Goal: Information Seeking & Learning: Learn about a topic

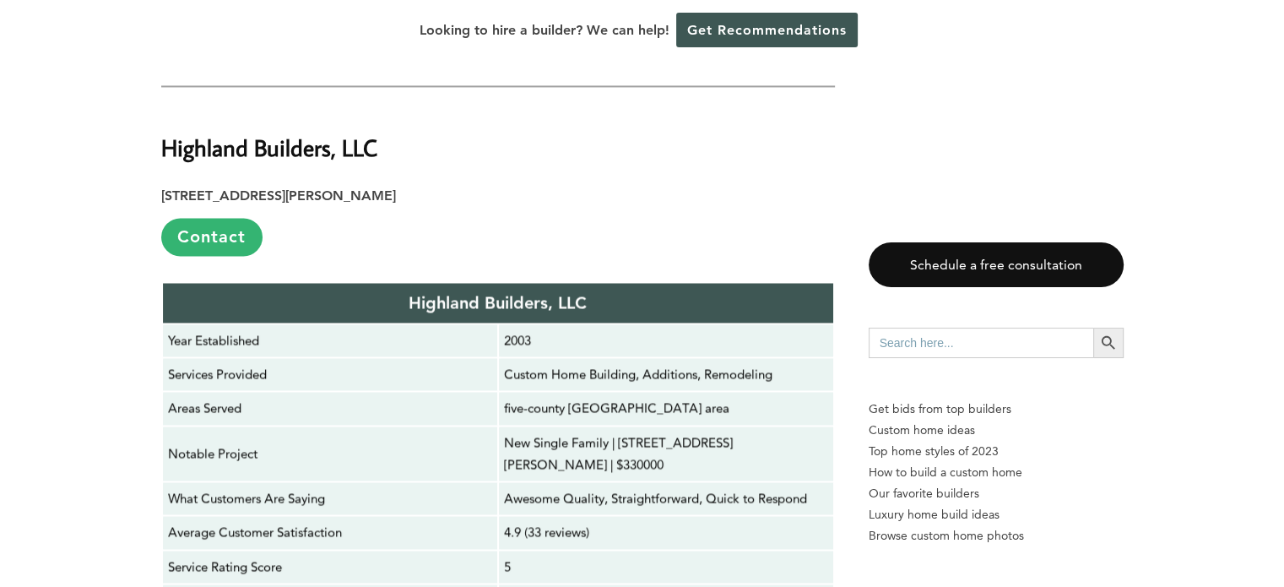
scroll to position [2615, 0]
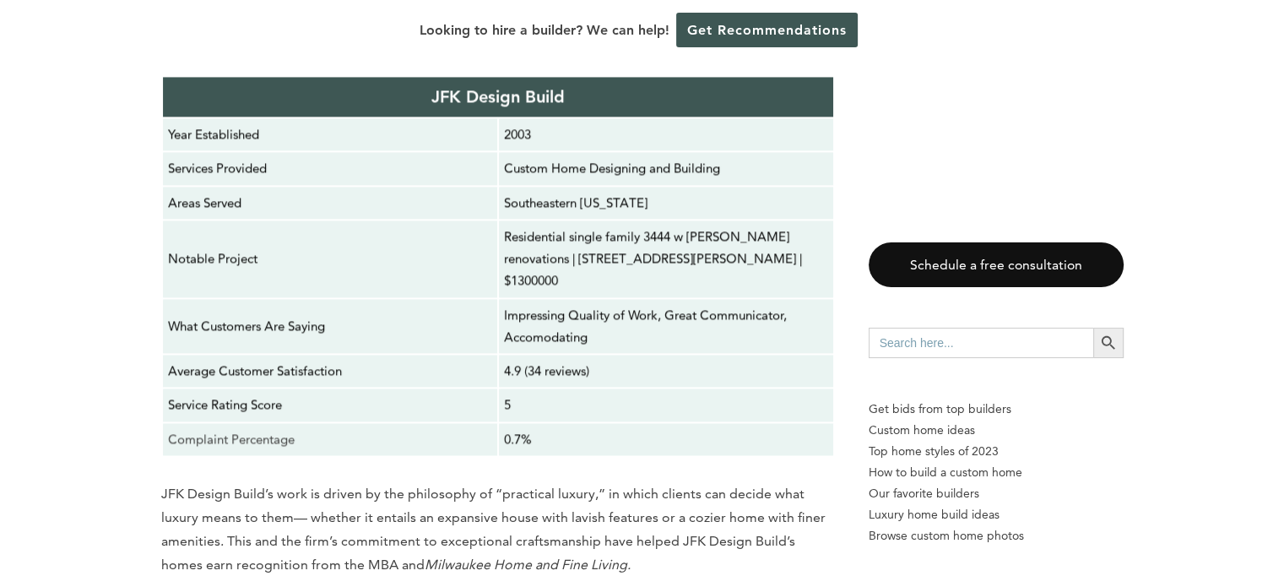
scroll to position [8861, 0]
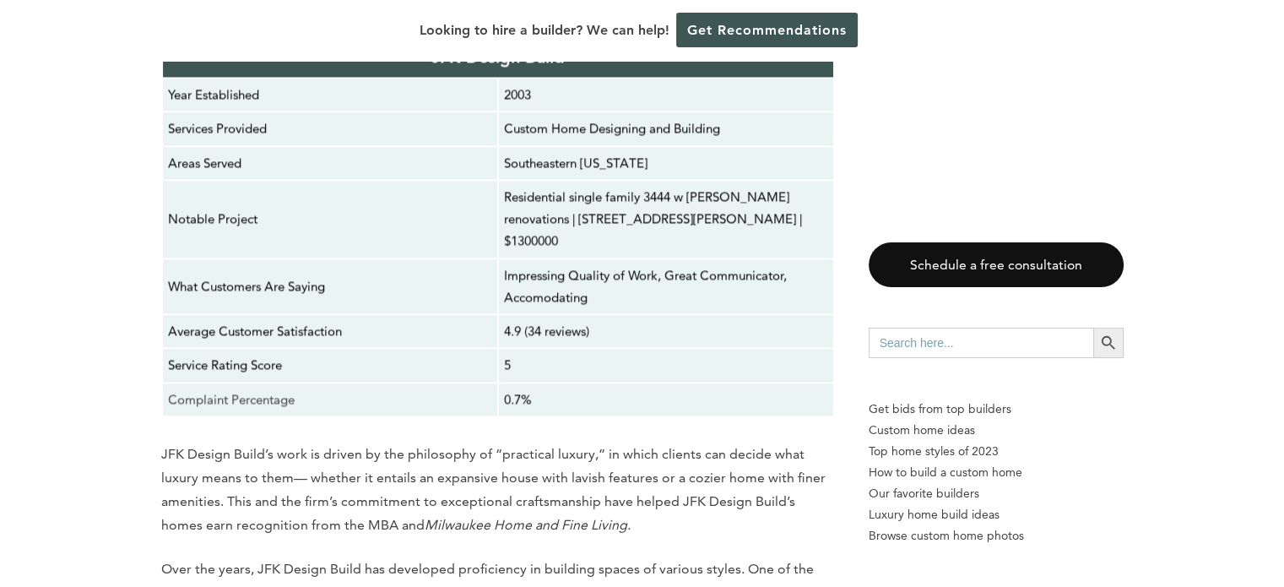
click at [969, 347] on input "Search for:" at bounding box center [980, 342] width 224 height 30
type input "portland oregon"
click at [1093, 327] on button "Search Button" at bounding box center [1108, 342] width 30 height 30
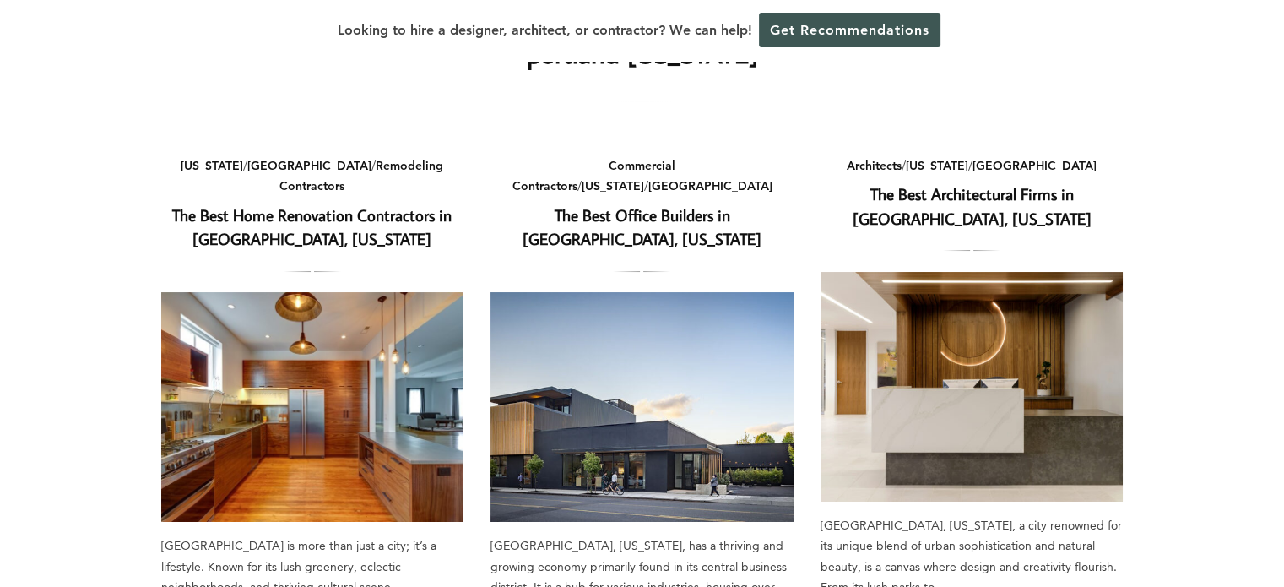
scroll to position [169, 0]
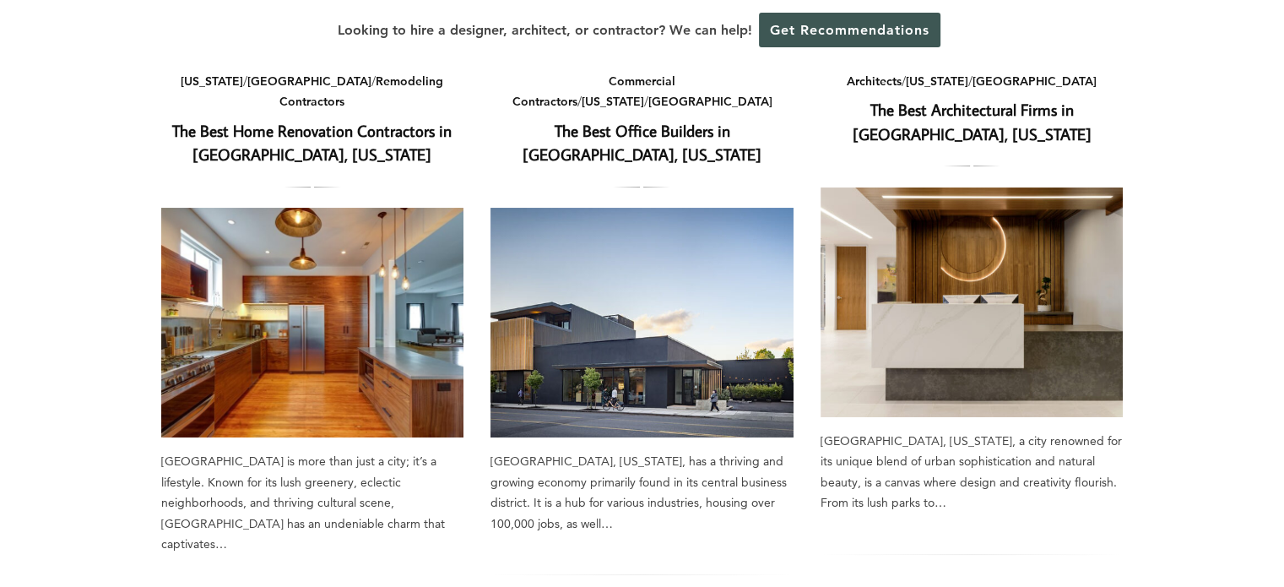
click at [298, 120] on link "The Best Home Renovation Contractors in Portland, Oregon" at bounding box center [311, 143] width 279 height 46
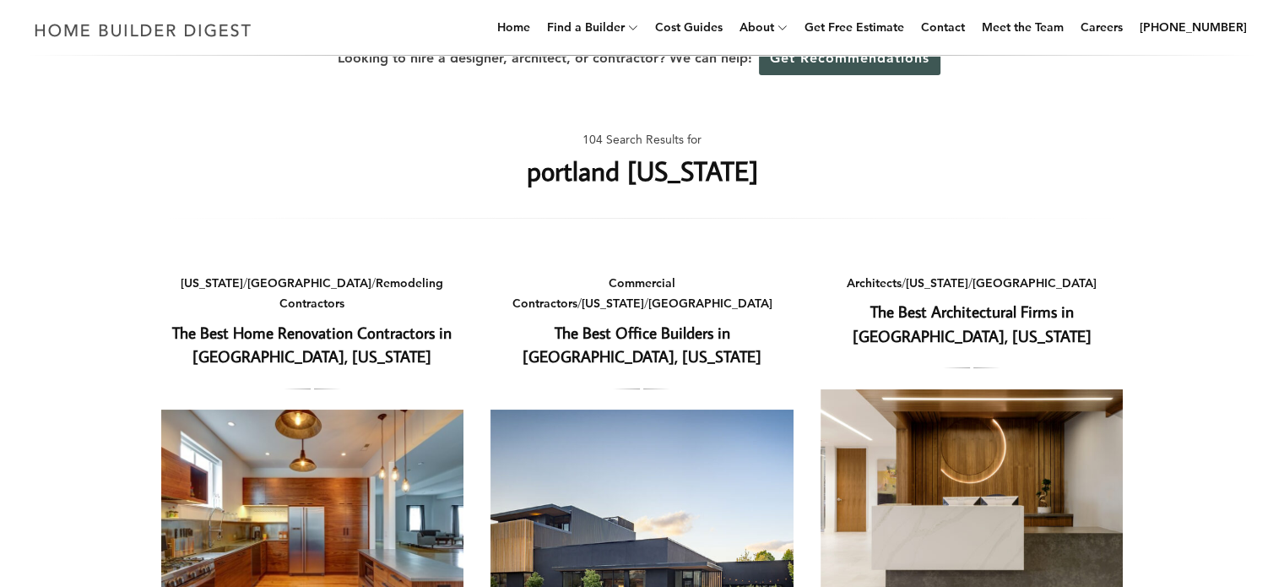
scroll to position [0, 0]
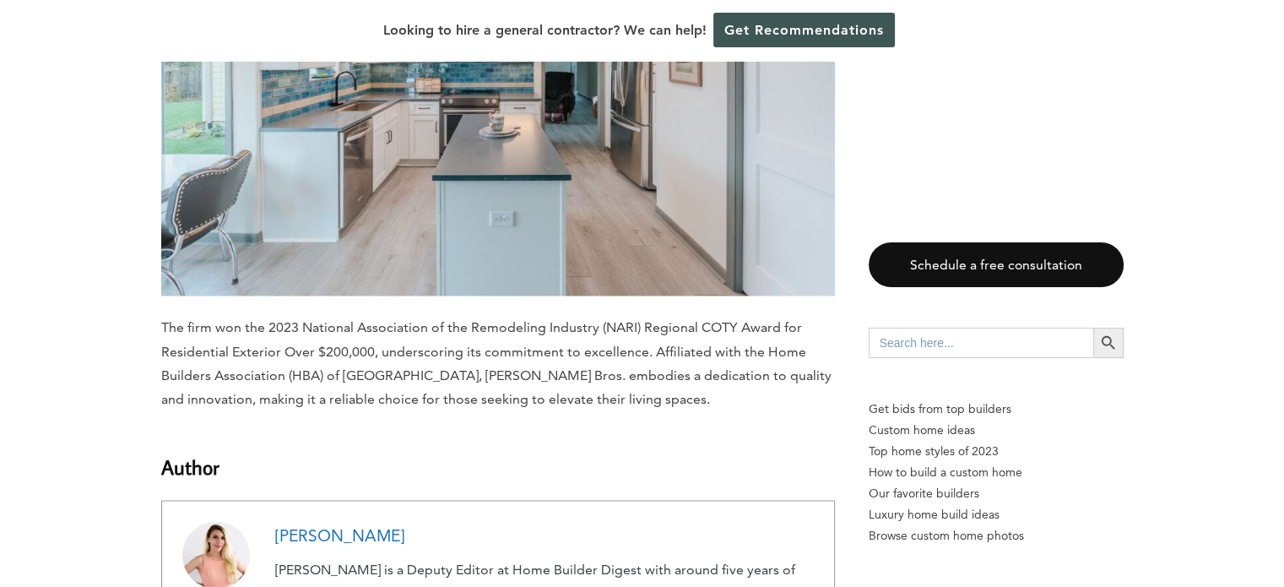
scroll to position [9283, 0]
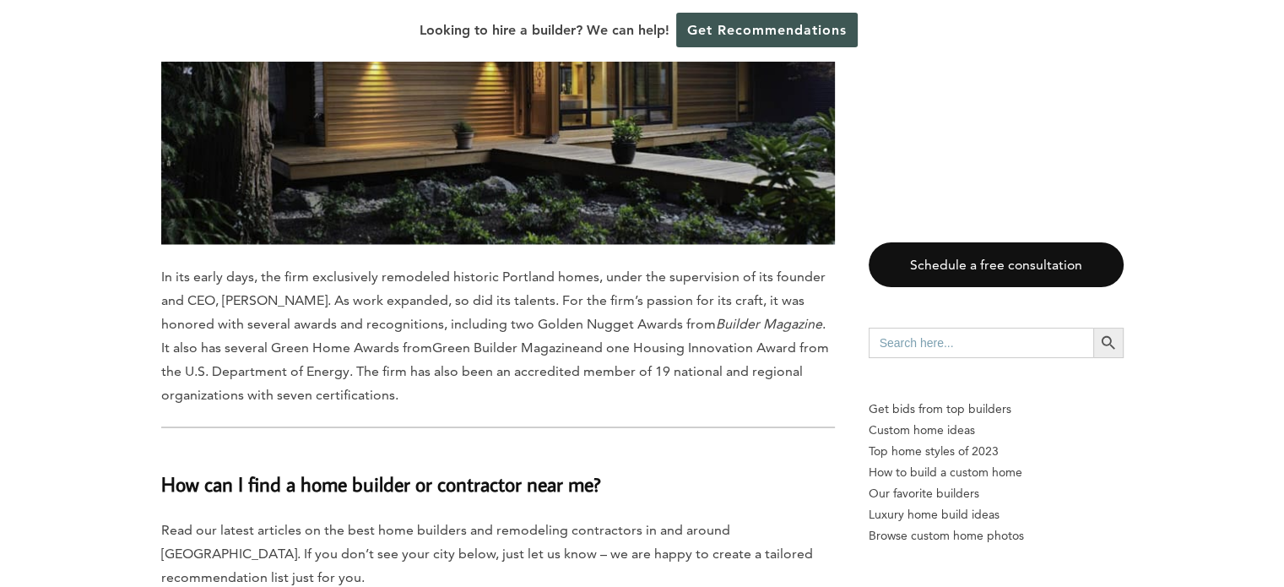
scroll to position [15613, 0]
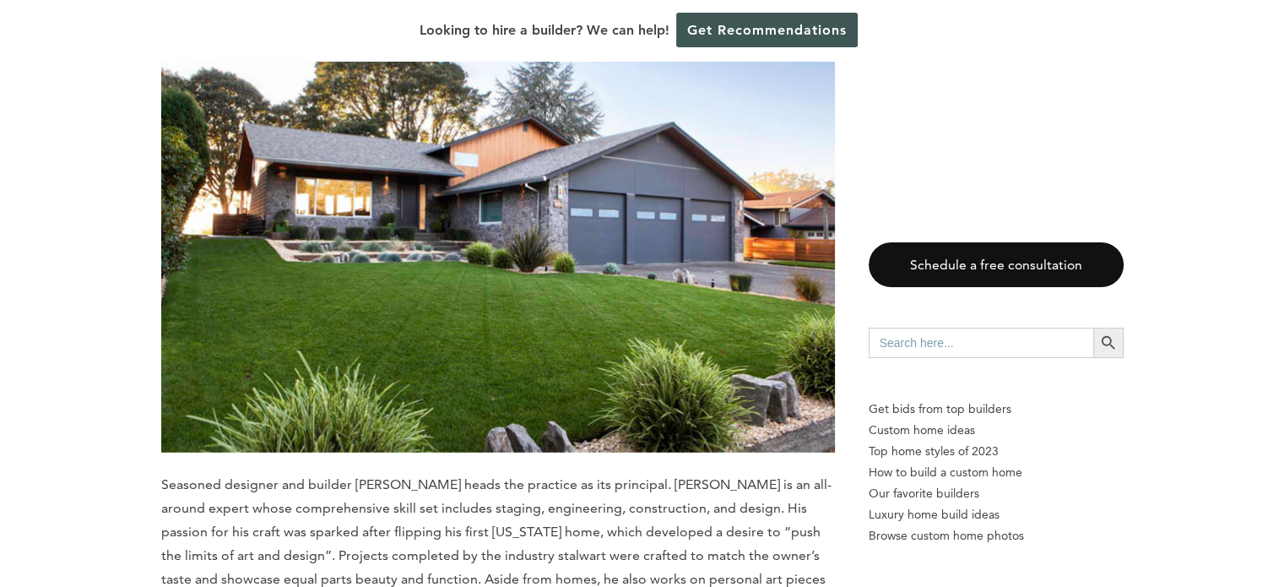
scroll to position [10867, 0]
